Goal: Task Accomplishment & Management: Manage account settings

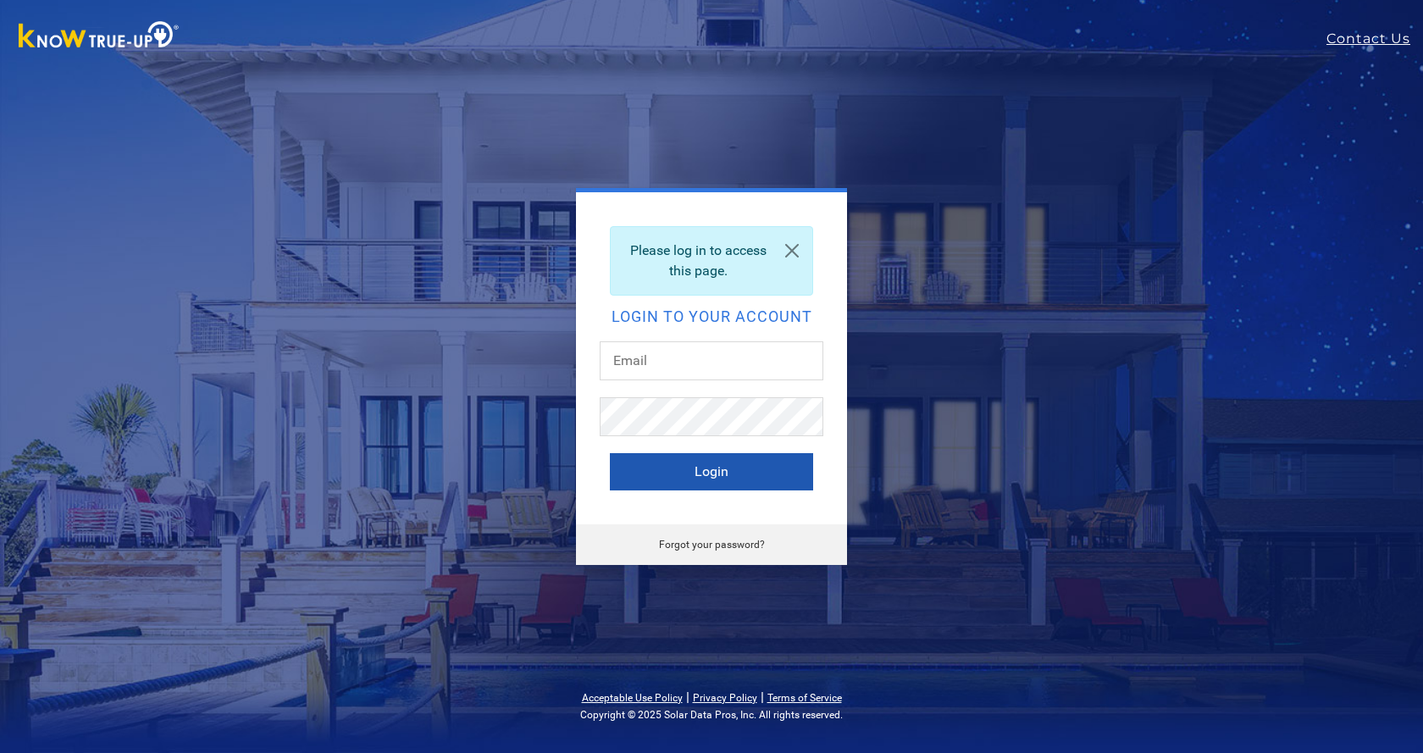
type input "[EMAIL_ADDRESS][DOMAIN_NAME]"
click at [718, 471] on button "Login" at bounding box center [711, 471] width 203 height 37
click at [730, 479] on button "Login" at bounding box center [711, 471] width 203 height 37
